Goal: Check status

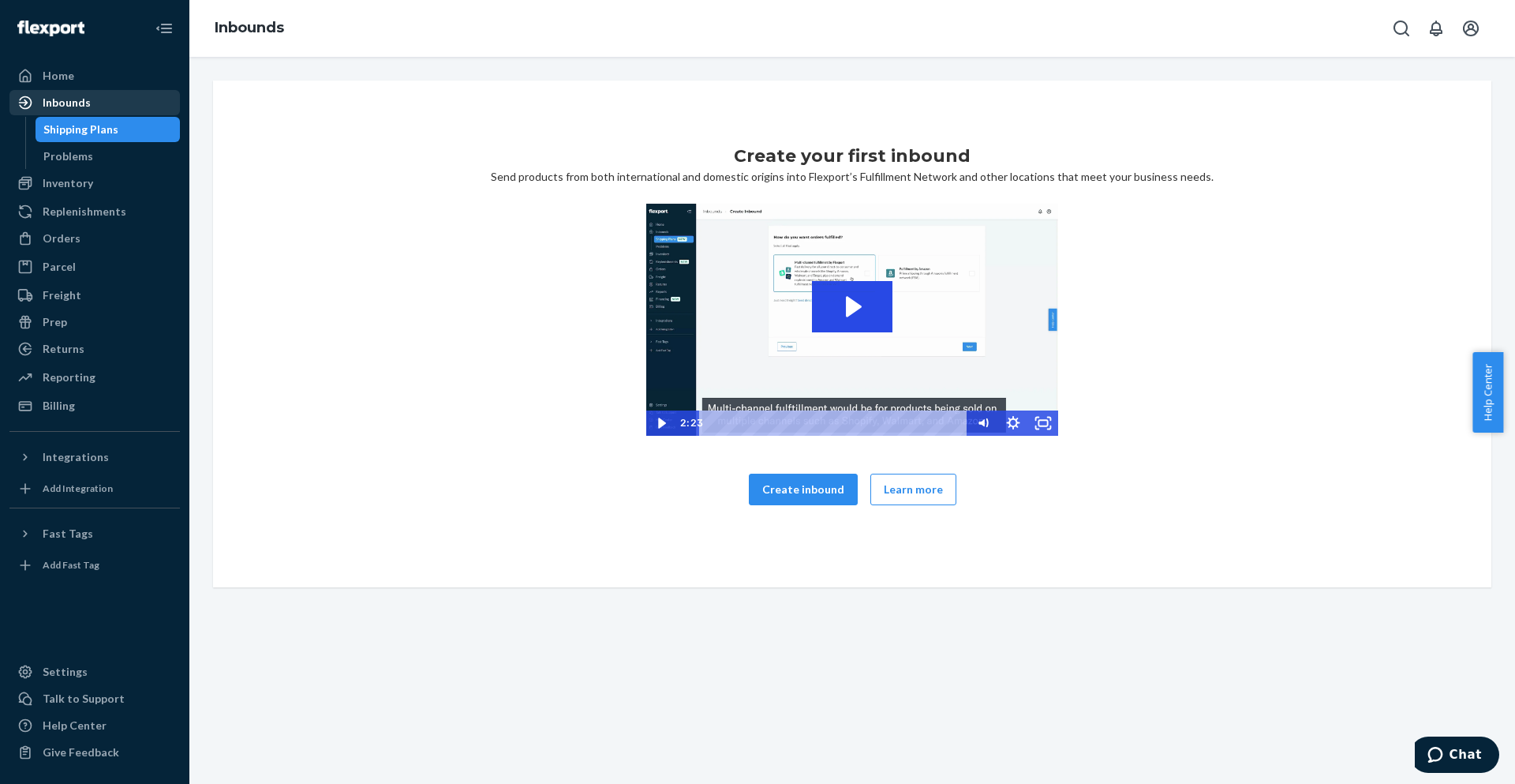
click at [60, 93] on div "Inbounds" at bounding box center [95, 102] width 167 height 22
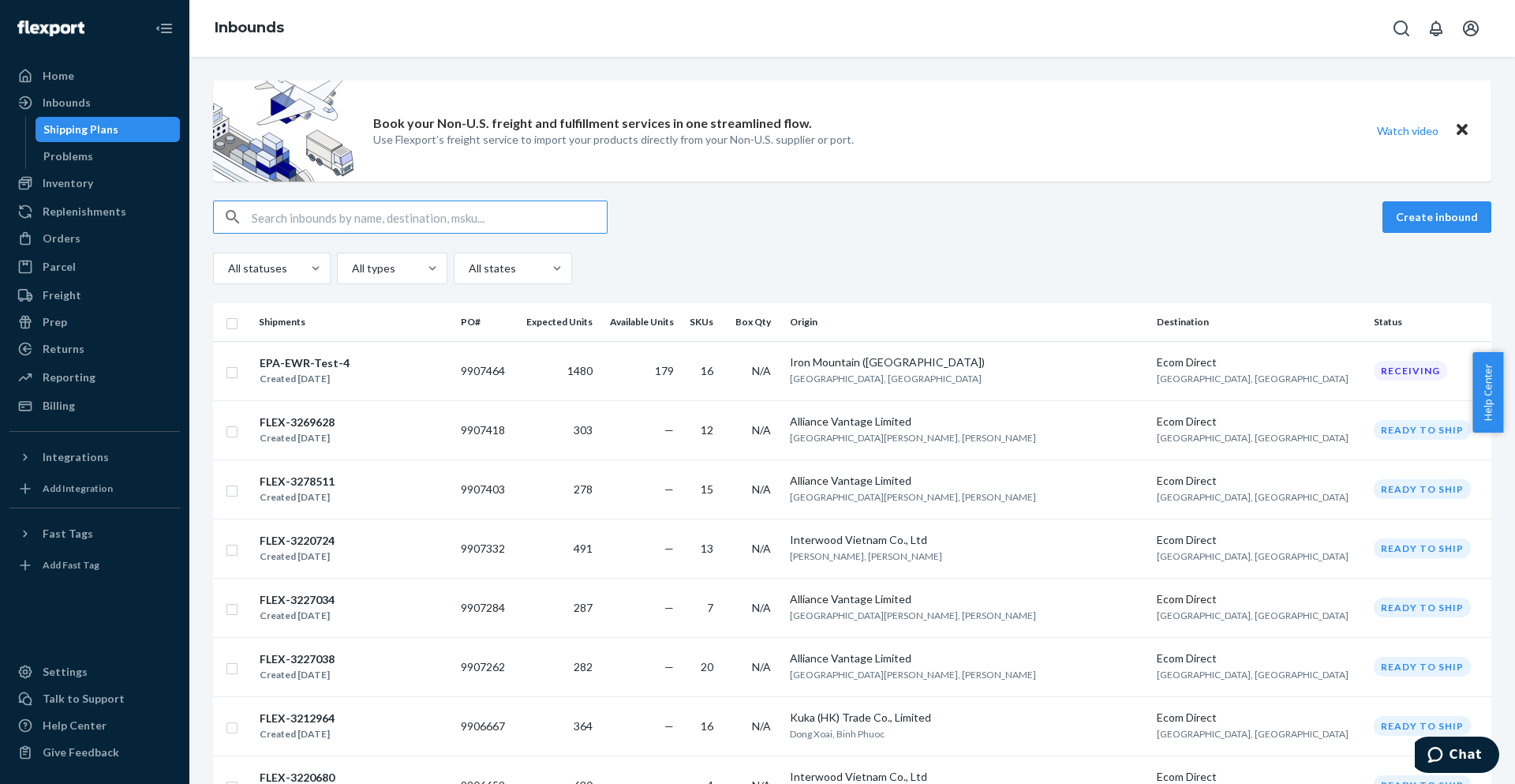
click at [362, 219] on input "text" at bounding box center [430, 217] width 355 height 32
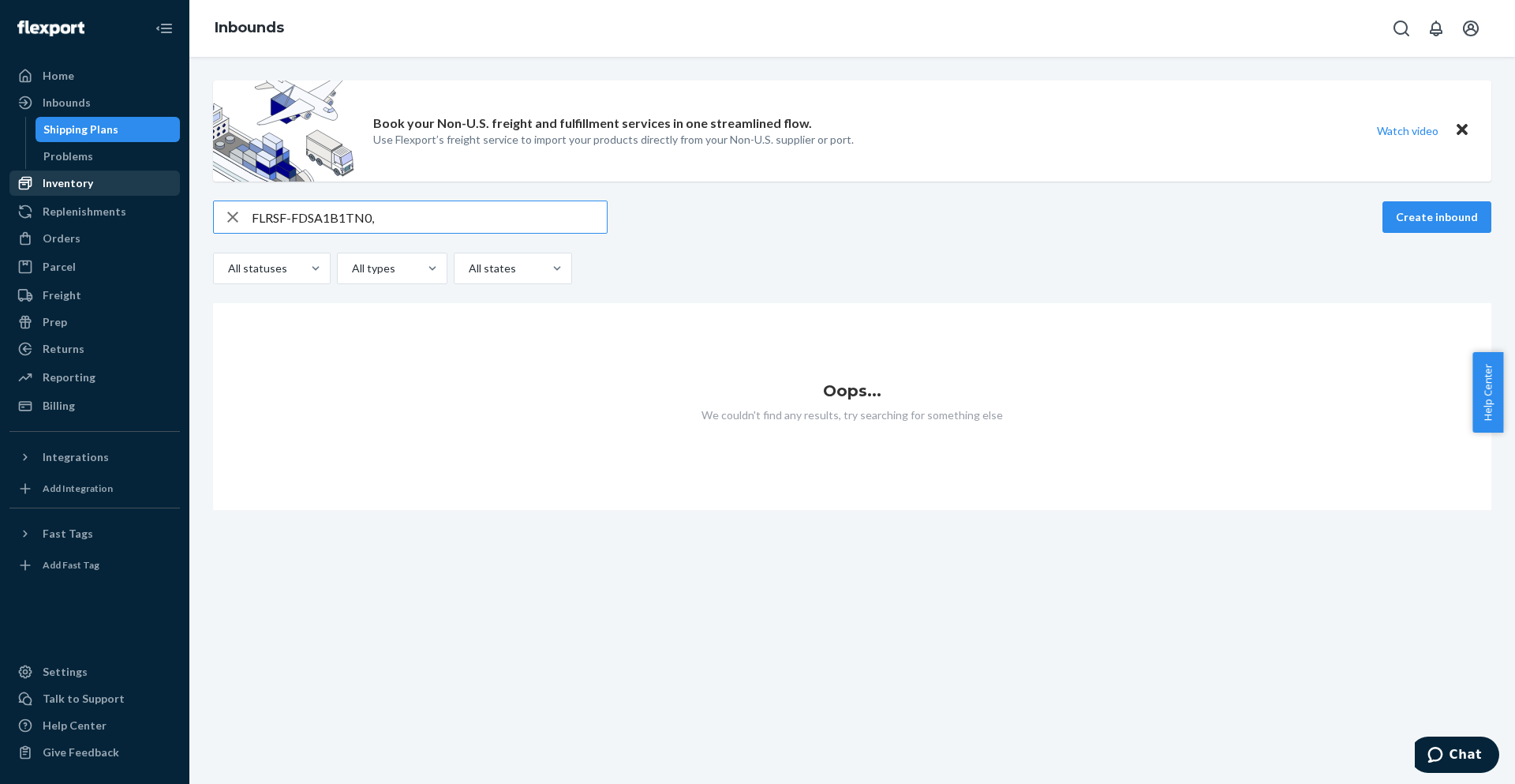
type input "FLRSF-FDSA1B1TN0,"
click at [123, 175] on div "Inventory" at bounding box center [95, 183] width 167 height 22
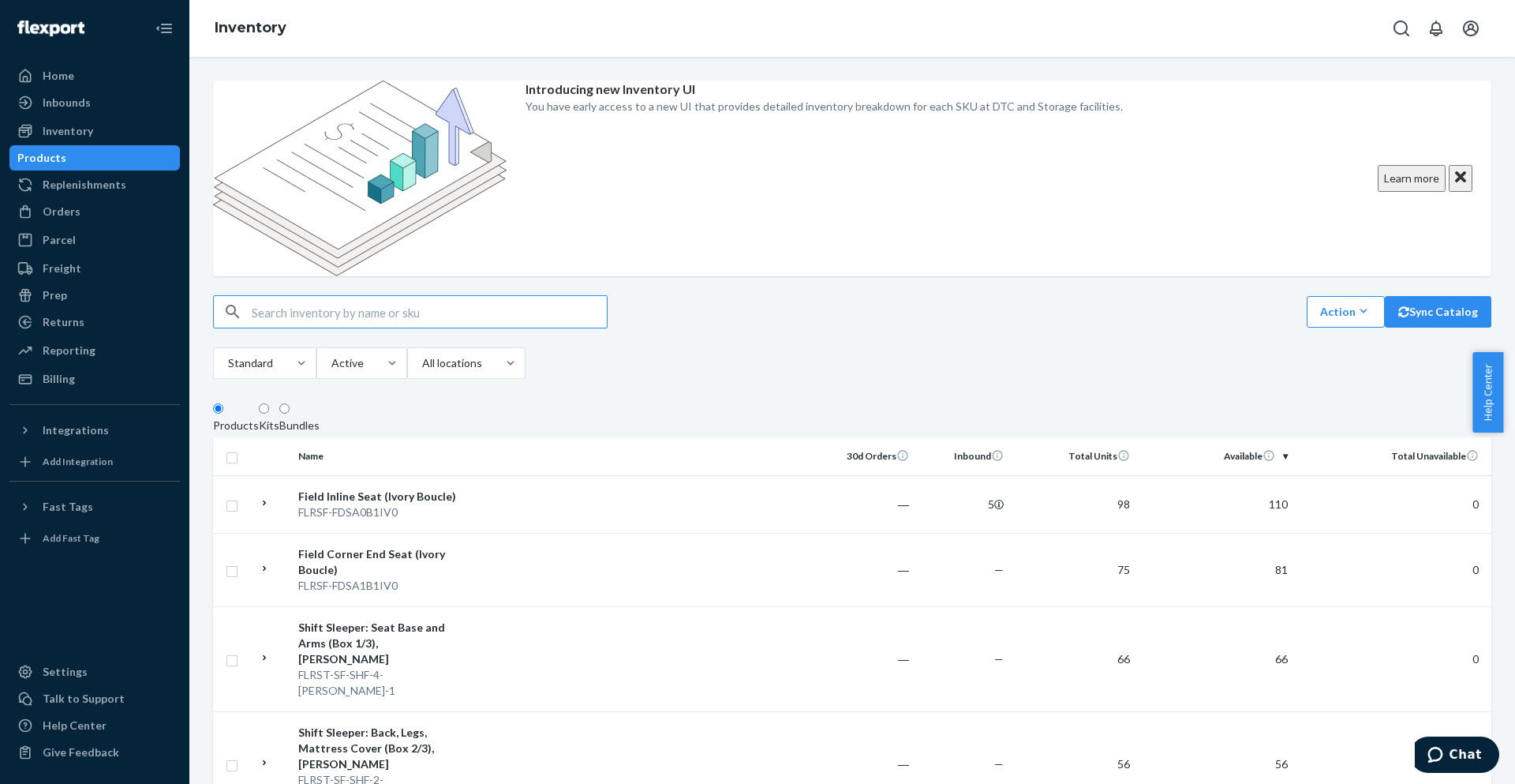
click at [337, 296] on input "text" at bounding box center [430, 312] width 355 height 32
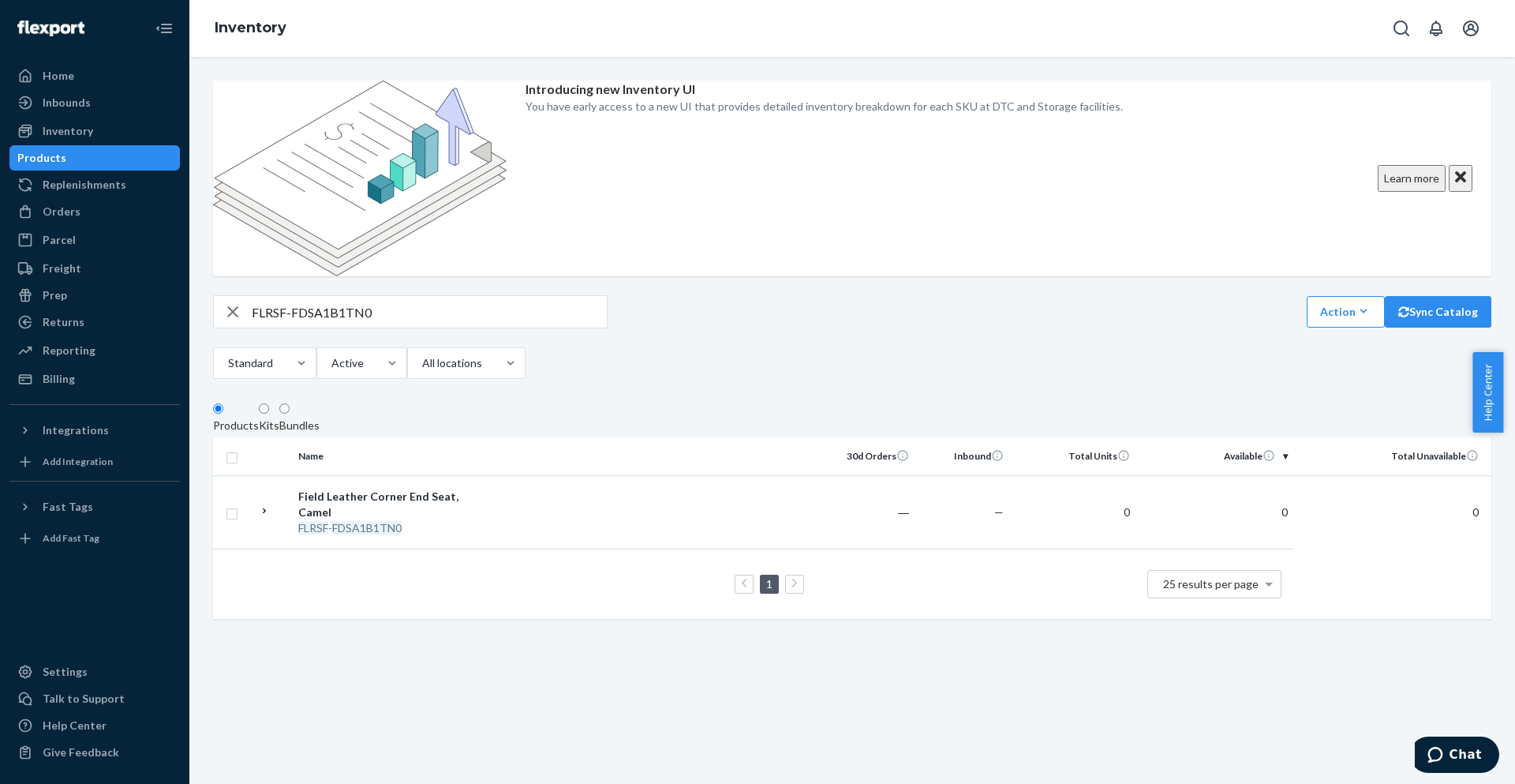
click at [389, 296] on input "FLRSF-FDSA1B1TN0" at bounding box center [430, 312] width 355 height 32
paste input "STOT-UN-X1-IV,"
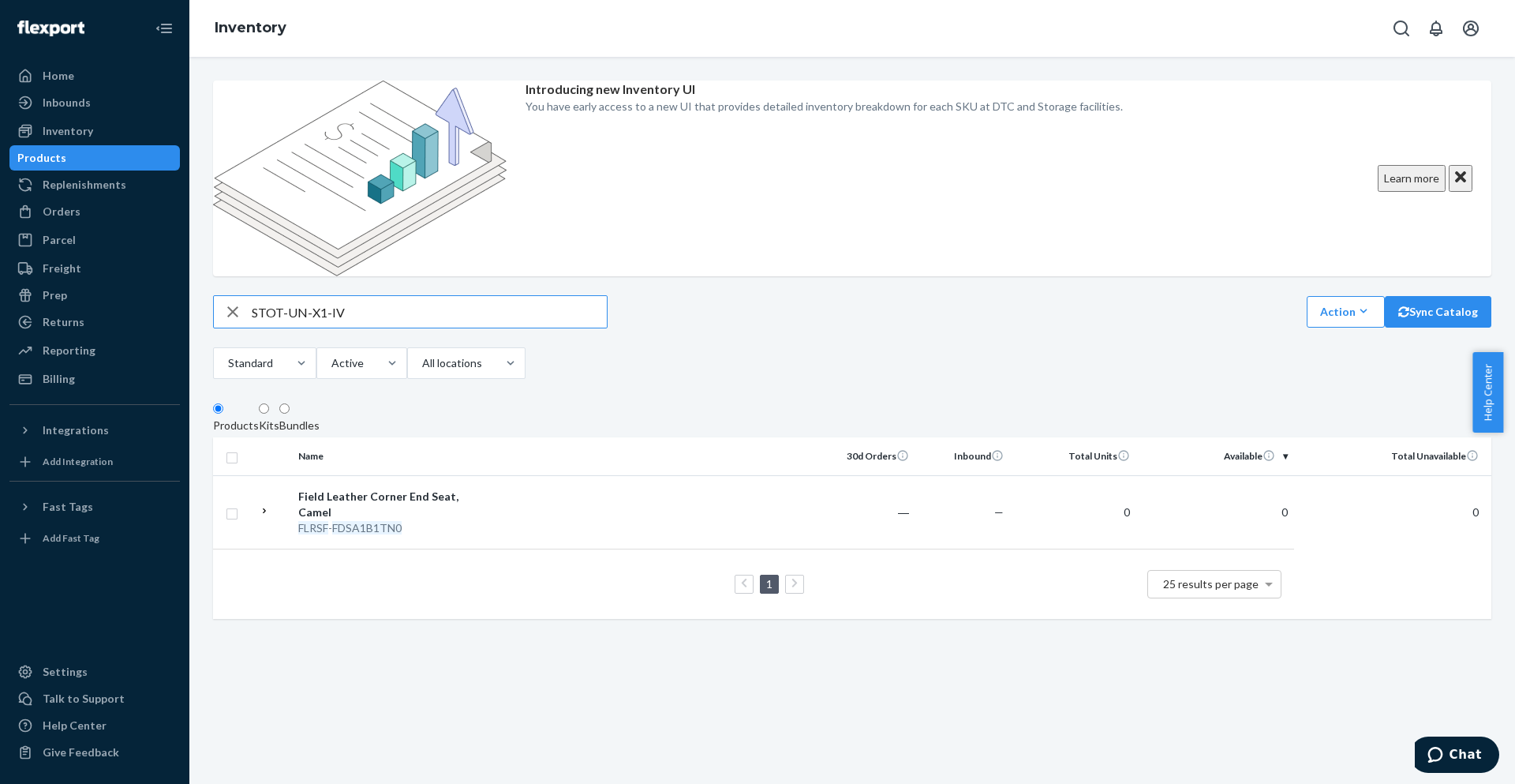
type input "STOT-UN-X1-IV"
